Goal: Information Seeking & Learning: Learn about a topic

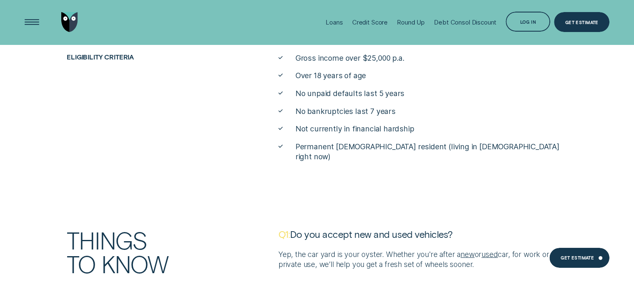
scroll to position [2860, 0]
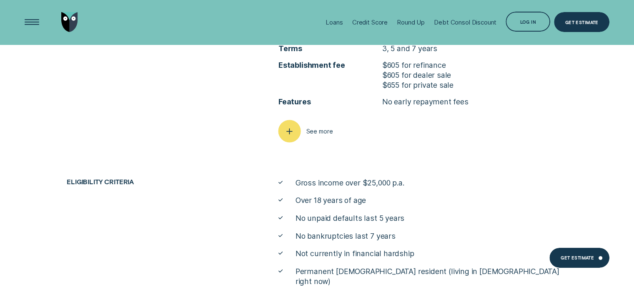
click at [294, 132] on icon "button" at bounding box center [289, 131] width 11 height 13
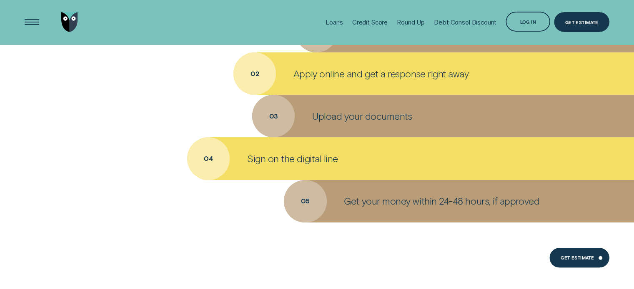
scroll to position [2402, 0]
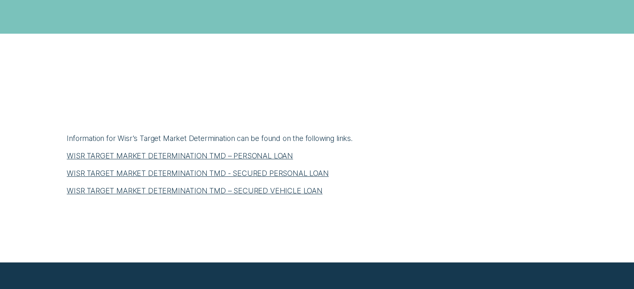
scroll to position [375, 0]
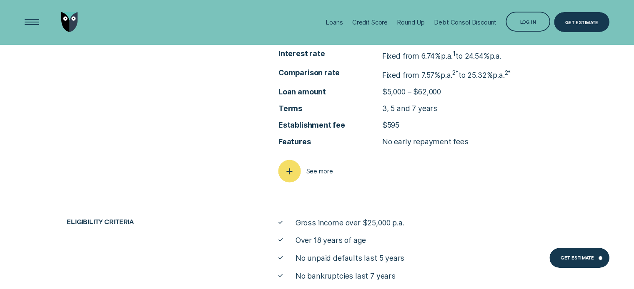
drag, startPoint x: 286, startPoint y: 176, endPoint x: 297, endPoint y: 161, distance: 19.3
click at [286, 176] on icon "button" at bounding box center [289, 171] width 11 height 13
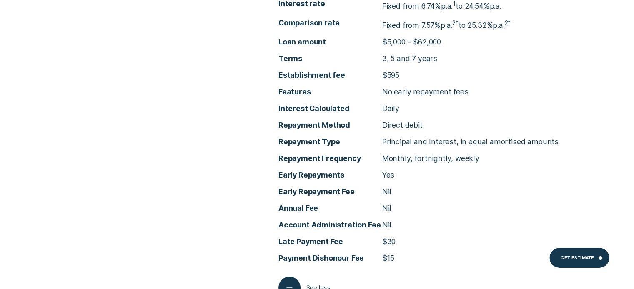
scroll to position [3327, 0]
